Goal: Task Accomplishment & Management: Manage account settings

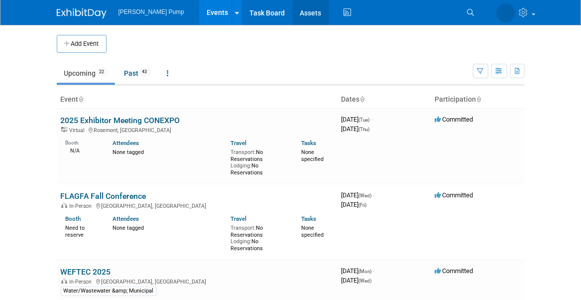
click at [293, 12] on link "Assets" at bounding box center [311, 12] width 36 height 25
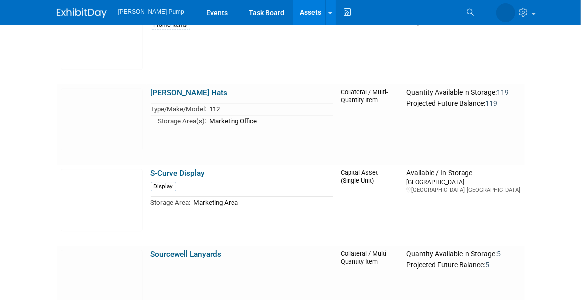
scroll to position [2438, 0]
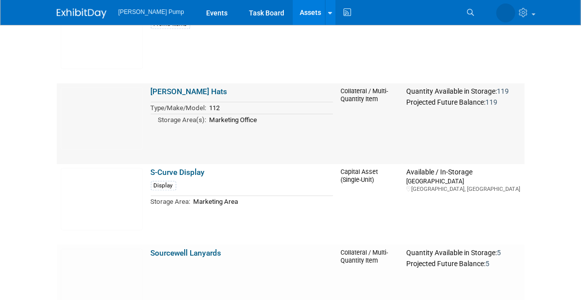
click at [191, 91] on link "Richardson Hats" at bounding box center [189, 91] width 77 height 9
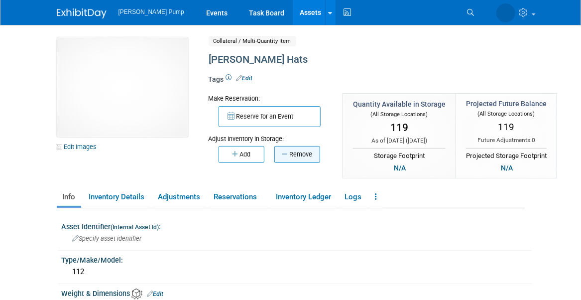
click at [290, 154] on button "Remove" at bounding box center [297, 154] width 46 height 17
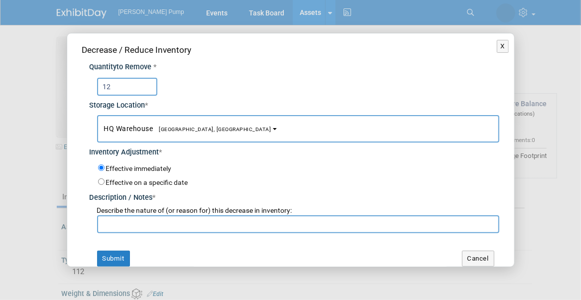
type input "12"
click at [248, 127] on button "HQ Warehouse Port Orange, FL" at bounding box center [298, 128] width 402 height 27
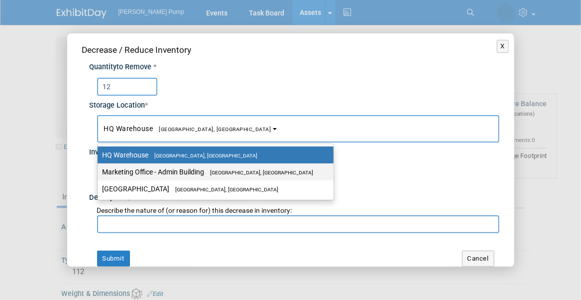
click at [207, 168] on label "Marketing Office - Admin Building Port Orange, FL" at bounding box center [213, 171] width 221 height 13
click at [99, 169] on input "Marketing Office - Admin Building Port Orange, FL" at bounding box center [96, 172] width 6 height 6
select select "11223785"
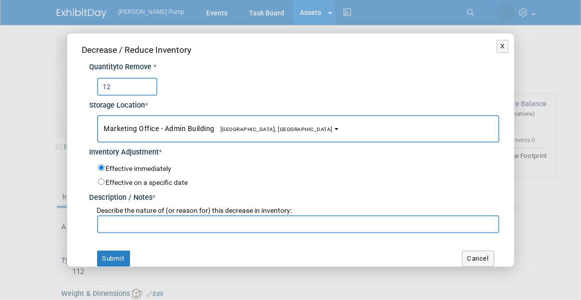
click at [150, 224] on input "text" at bounding box center [298, 224] width 402 height 18
type input "Lee Fesser needed for UR"
click at [118, 256] on button "Submit" at bounding box center [113, 258] width 33 height 16
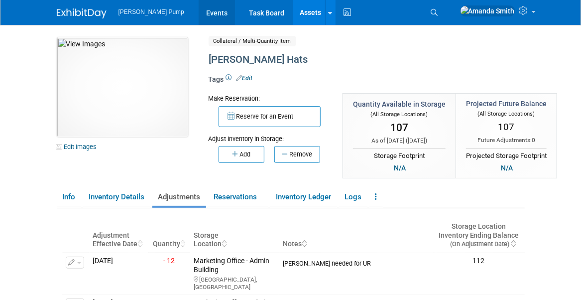
click at [204, 12] on link "Events" at bounding box center [217, 12] width 36 height 25
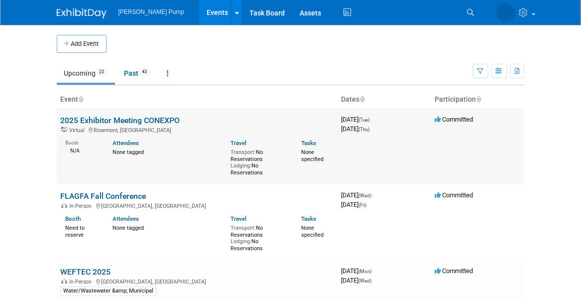
click at [169, 118] on link "2025 Exhibitor Meeting CONEXPO" at bounding box center [120, 119] width 119 height 9
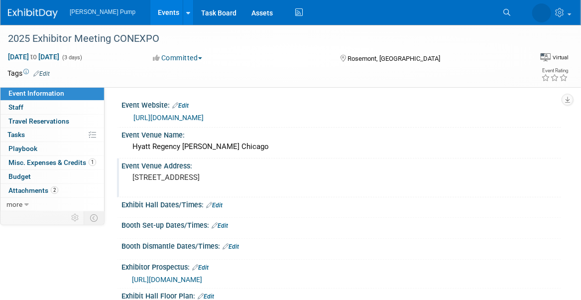
drag, startPoint x: 288, startPoint y: 214, endPoint x: 123, endPoint y: 225, distance: 164.6
click at [123, 194] on div "9300 Bryn Mawr Avenue, Rosemont, IL 60018" at bounding box center [212, 182] width 183 height 24
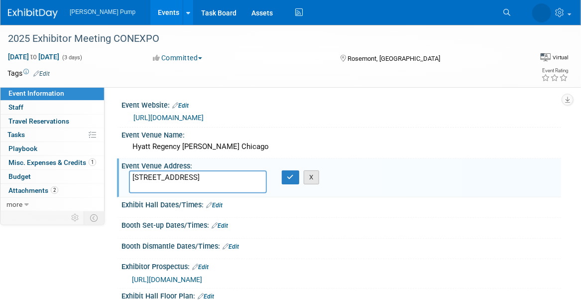
type textarea "9300 Bryn Mawr Avenue, Rosemont, IL 60018"
click at [309, 184] on button "X" at bounding box center [311, 177] width 15 height 14
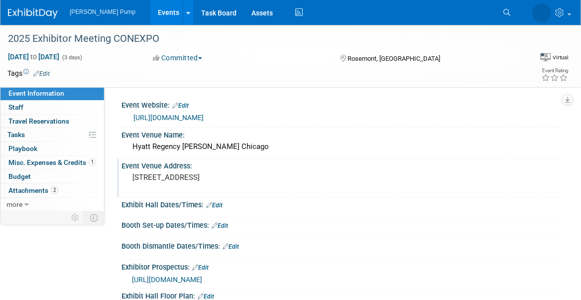
drag, startPoint x: 288, startPoint y: 218, endPoint x: 121, endPoint y: 224, distance: 166.3
click at [121, 194] on div "9300 Bryn Mawr Avenue, Rosemont, IL 60018" at bounding box center [212, 182] width 183 height 24
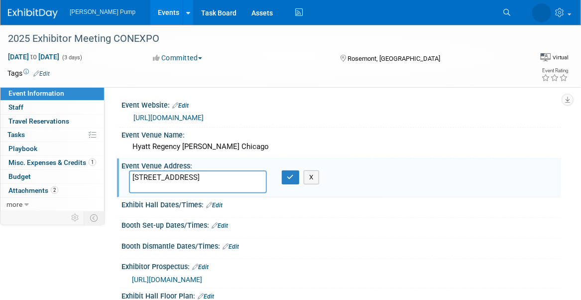
type textarea "9300 Bryn Mawr Avenue, Rosemont, IL 60018"
drag, startPoint x: 186, startPoint y: 225, endPoint x: 125, endPoint y: 216, distance: 61.4
click at [125, 193] on div "9300 Bryn Mawr Avenue, Rosemont, IL 60018" at bounding box center [197, 181] width 153 height 23
click at [290, 180] on icon "button" at bounding box center [290, 177] width 7 height 6
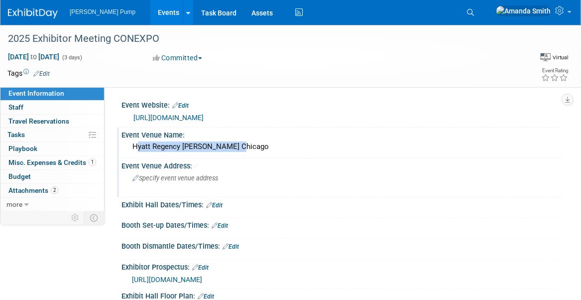
drag, startPoint x: 237, startPoint y: 187, endPoint x: 131, endPoint y: 191, distance: 105.6
click at [131, 154] on div "Hyatt Regency O'Hare Chicago" at bounding box center [341, 146] width 424 height 15
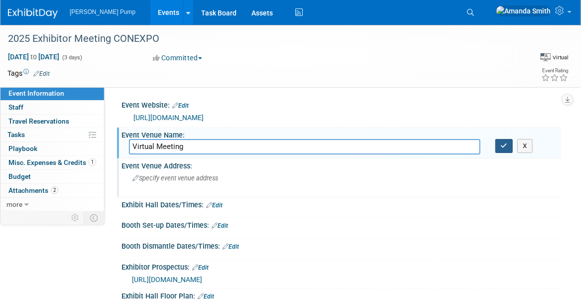
type input "Virtual Meeting"
click at [508, 153] on button "button" at bounding box center [504, 146] width 18 height 14
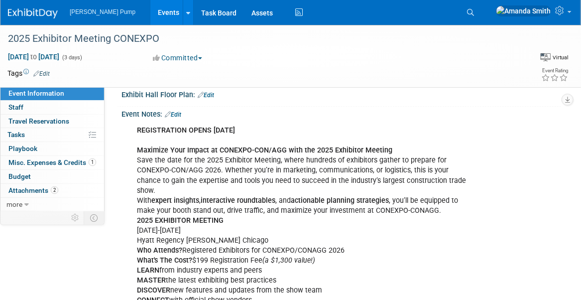
scroll to position [249, 0]
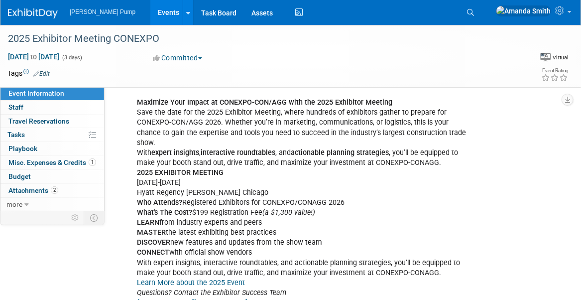
click at [263, 119] on div "REGISTRATION OPENS APRIL 15 Maximize Your Impact at CONEXPO-CON/AGG with the 20…" at bounding box center [301, 203] width 342 height 260
click at [177, 70] on link "Edit" at bounding box center [173, 66] width 16 height 7
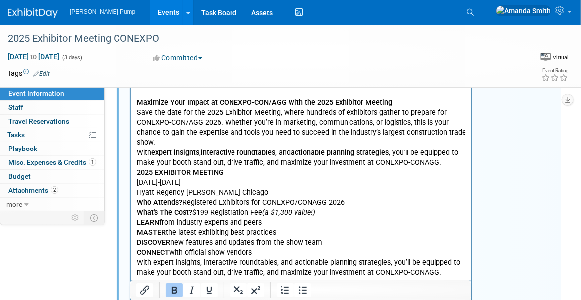
scroll to position [0, 0]
drag, startPoint x: 251, startPoint y: 83, endPoint x: 213, endPoint y: 197, distance: 120.1
click at [130, 86] on html "REGISTRATION OPENS APRIL 15 Maximize Your Impact at CONEXPO-CON/AGG with the 20…" at bounding box center [300, 201] width 340 height 254
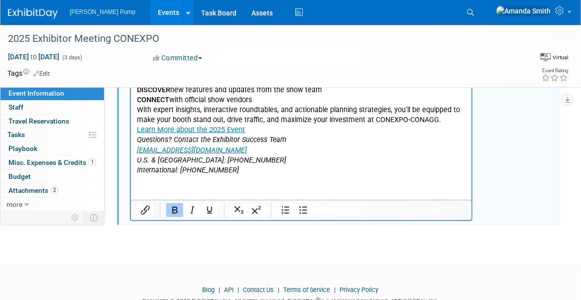
scroll to position [249, 0]
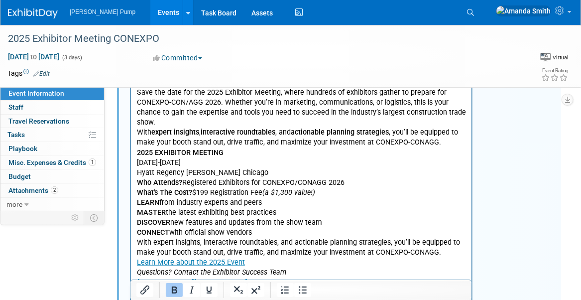
click at [499, 83] on icon "button" at bounding box center [496, 79] width 7 height 7
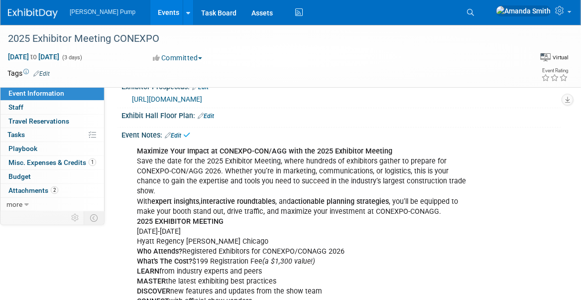
scroll to position [50, 0]
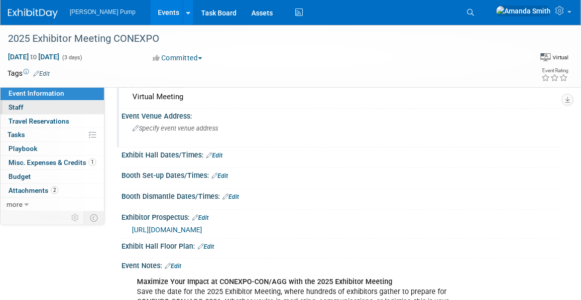
click at [32, 101] on link "0 Staff 0" at bounding box center [52, 107] width 104 height 13
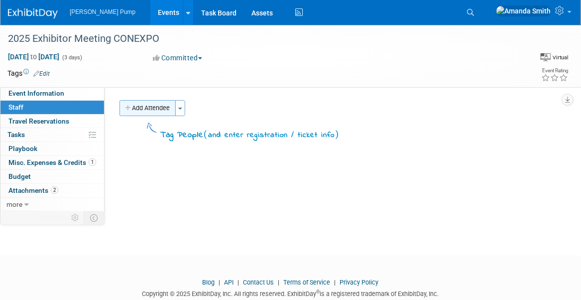
click at [144, 107] on button "Add Attendee" at bounding box center [147, 108] width 56 height 16
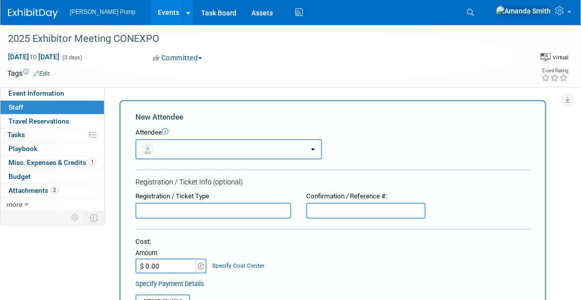
click at [167, 151] on button "button" at bounding box center [228, 149] width 187 height 20
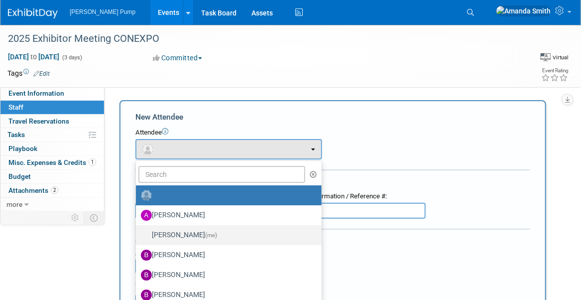
click at [168, 234] on label "Amanda Smith (me)" at bounding box center [226, 235] width 171 height 16
click at [137, 234] on input "Amanda Smith (me)" at bounding box center [134, 233] width 6 height 6
select select "498b8e7a-004b-40fd-bfca-d11e74525cf6"
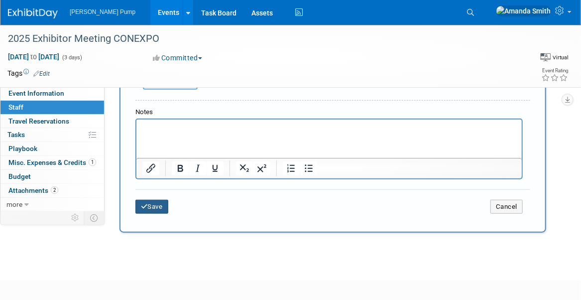
click at [148, 207] on button "Save" at bounding box center [151, 207] width 33 height 14
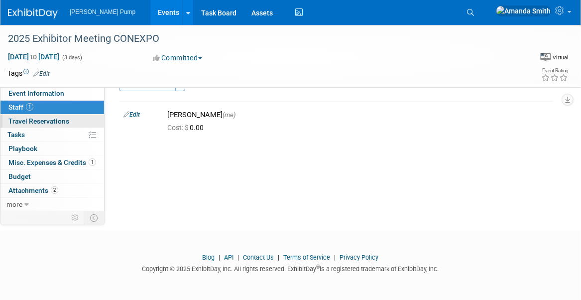
click at [22, 120] on span "Travel Reservations 0" at bounding box center [38, 121] width 61 height 8
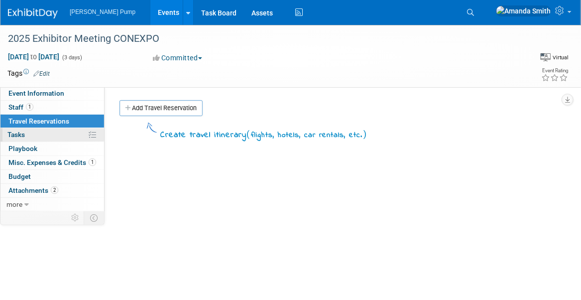
click at [27, 136] on link "0% Tasks 0%" at bounding box center [52, 134] width 104 height 13
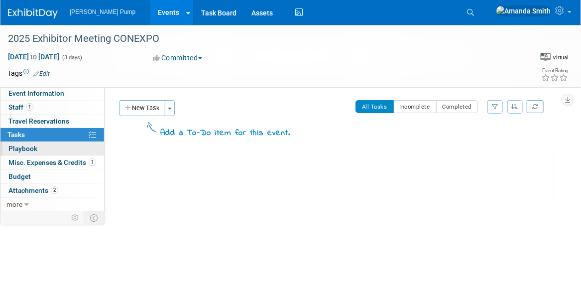
click at [27, 151] on span "Playbook 0" at bounding box center [22, 148] width 29 height 8
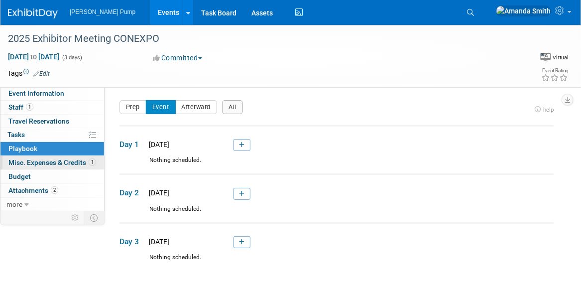
click at [28, 159] on span "Misc. Expenses & Credits 1" at bounding box center [52, 162] width 88 height 8
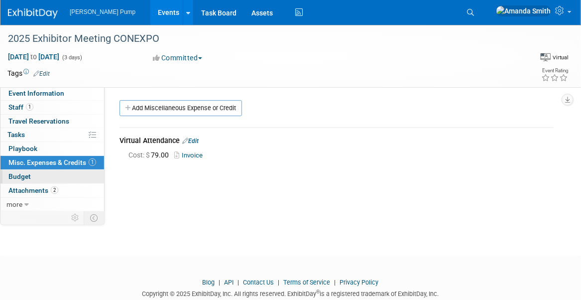
click at [35, 178] on link "Budget" at bounding box center [52, 176] width 104 height 13
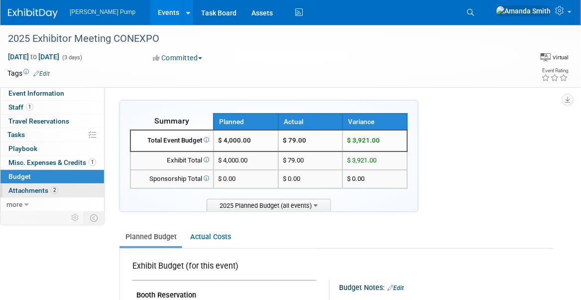
click at [35, 190] on span "Attachments 2" at bounding box center [33, 190] width 50 height 8
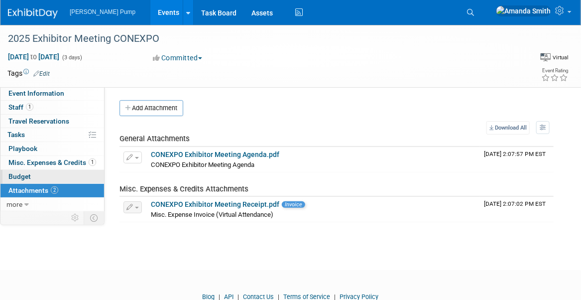
click at [69, 170] on link "Budget" at bounding box center [52, 176] width 104 height 13
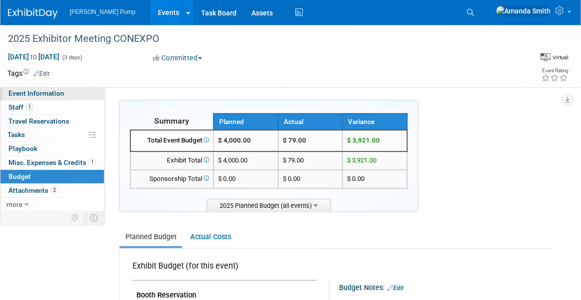
click at [41, 94] on span "Event Information" at bounding box center [36, 93] width 56 height 8
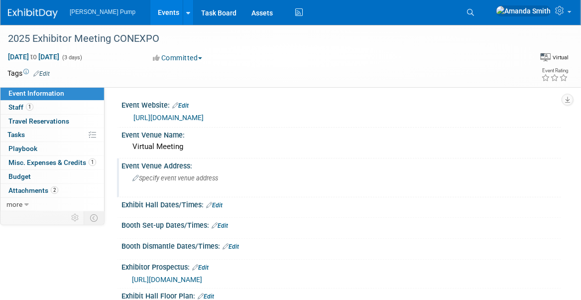
click at [280, 193] on div "Specify event venue address" at bounding box center [213, 181] width 168 height 23
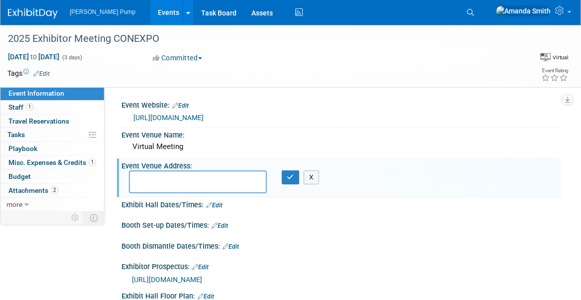
click at [321, 197] on div "Event Venue Address: X" at bounding box center [339, 177] width 444 height 38
click at [315, 184] on button "X" at bounding box center [311, 177] width 15 height 14
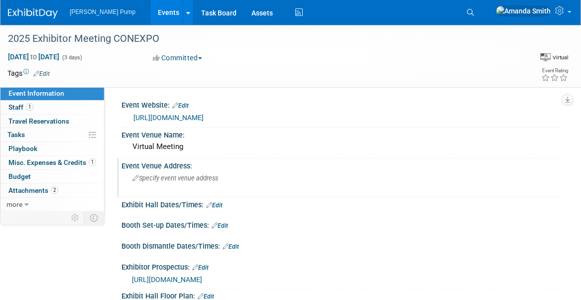
click at [150, 9] on link "Events" at bounding box center [168, 12] width 36 height 25
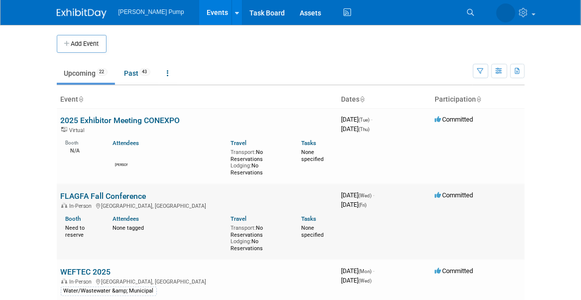
click at [101, 194] on link "FLAGFA Fall Conference" at bounding box center [104, 195] width 86 height 9
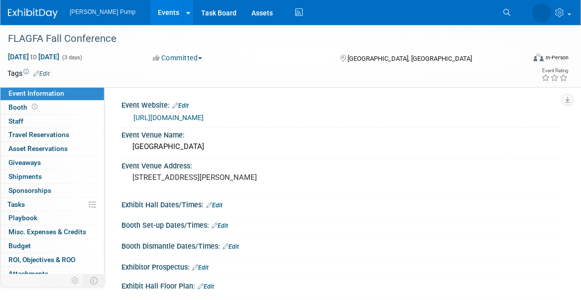
click at [206, 57] on button "Committed" at bounding box center [178, 58] width 56 height 10
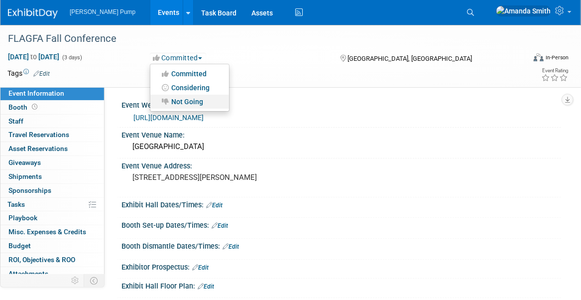
click at [193, 102] on link "Not Going" at bounding box center [189, 102] width 79 height 14
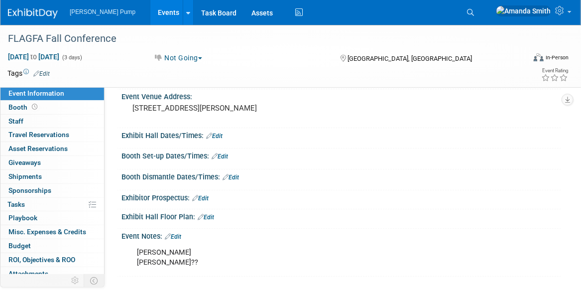
scroll to position [151, 0]
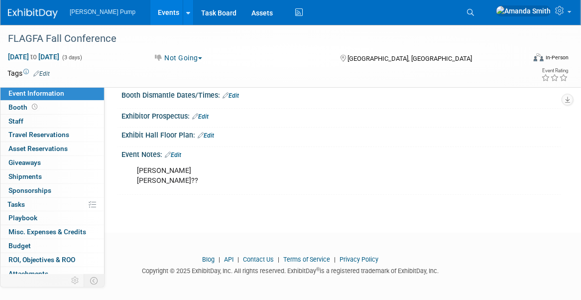
click at [176, 151] on link "Edit" at bounding box center [173, 154] width 16 height 7
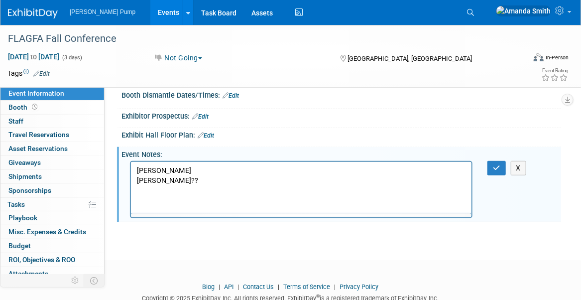
scroll to position [0, 0]
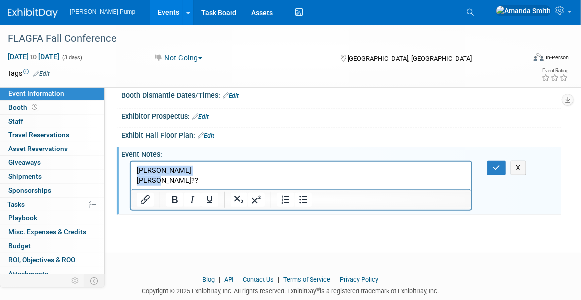
drag, startPoint x: 163, startPoint y: 180, endPoint x: 135, endPoint y: 167, distance: 30.5
click at [135, 167] on html "Terry Judy??" at bounding box center [300, 173] width 340 height 24
click at [500, 167] on icon "button" at bounding box center [496, 167] width 7 height 7
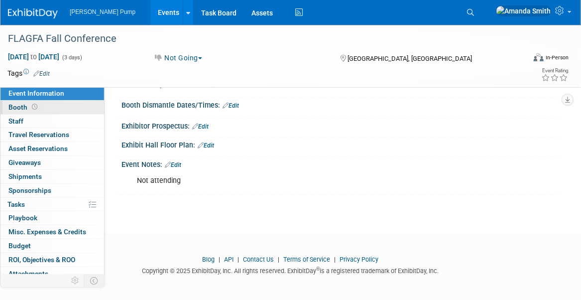
click at [44, 107] on link "Booth" at bounding box center [52, 107] width 104 height 13
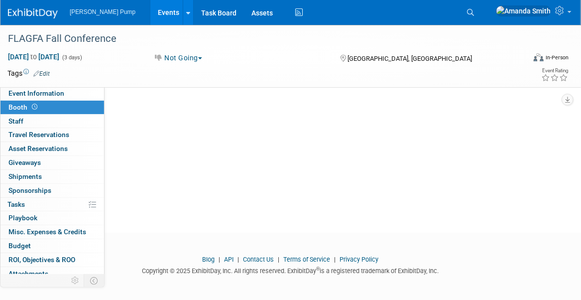
scroll to position [0, 0]
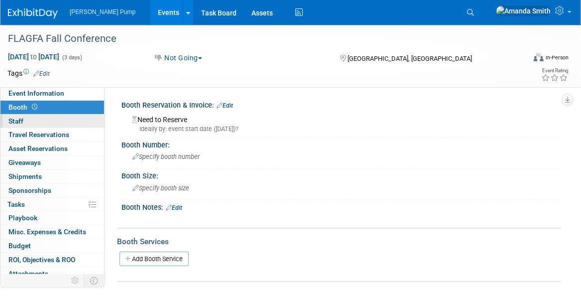
click at [44, 117] on link "0 Staff 0" at bounding box center [52, 120] width 104 height 13
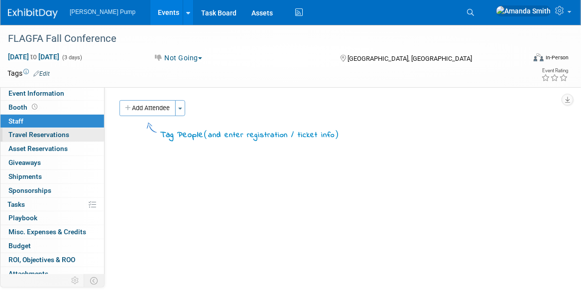
click at [45, 132] on span "Travel Reservations 0" at bounding box center [38, 134] width 61 height 8
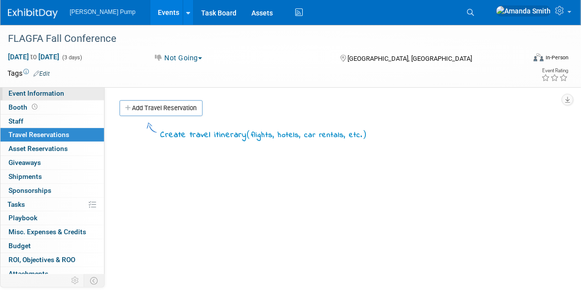
click at [39, 95] on span "Event Information" at bounding box center [36, 93] width 56 height 8
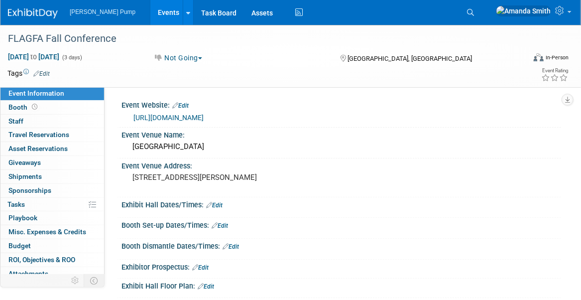
click at [151, 11] on link "Events" at bounding box center [168, 12] width 36 height 25
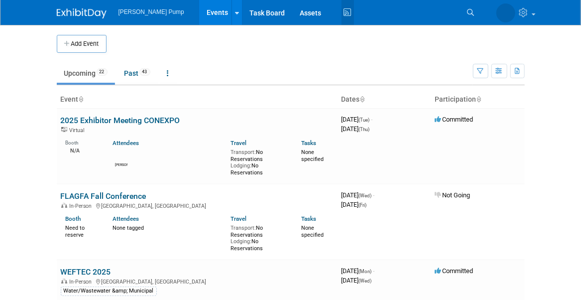
click at [341, 13] on icon at bounding box center [347, 12] width 12 height 15
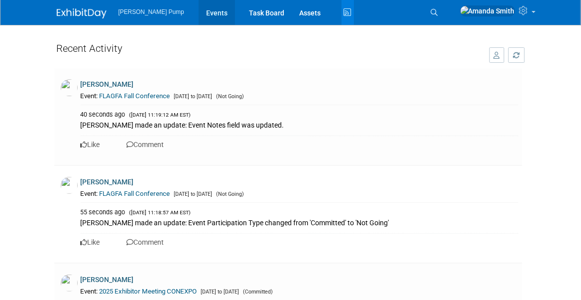
click at [205, 14] on link "Events" at bounding box center [217, 12] width 36 height 25
